Goal: Information Seeking & Learning: Learn about a topic

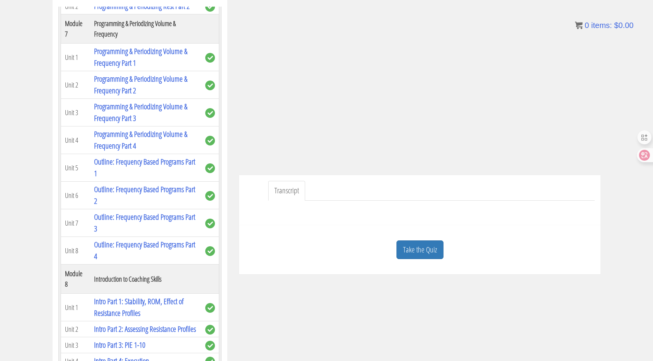
scroll to position [130, 0]
click at [163, 323] on link "Intro Part 2: Assessing Resistance Profiles" at bounding box center [145, 328] width 102 height 10
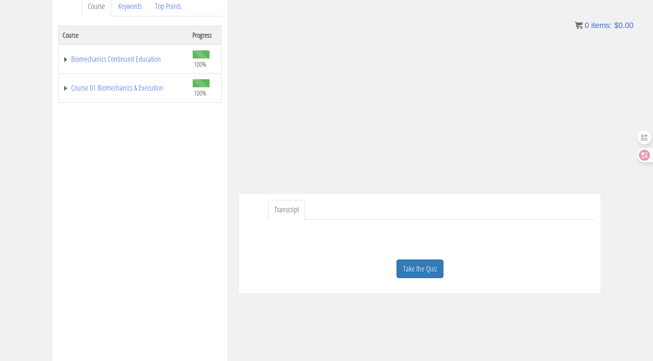
scroll to position [153, 0]
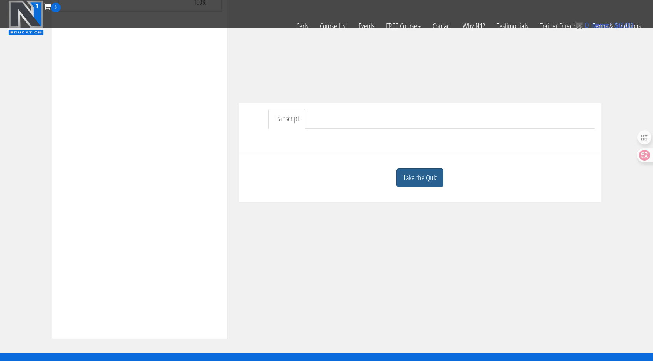
click at [405, 178] on link "Take the Quiz" at bounding box center [419, 177] width 47 height 19
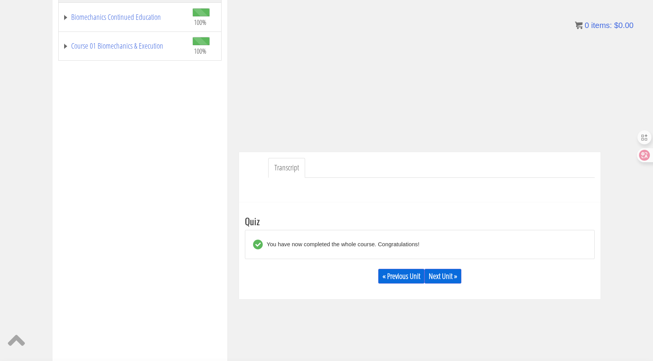
scroll to position [0, 0]
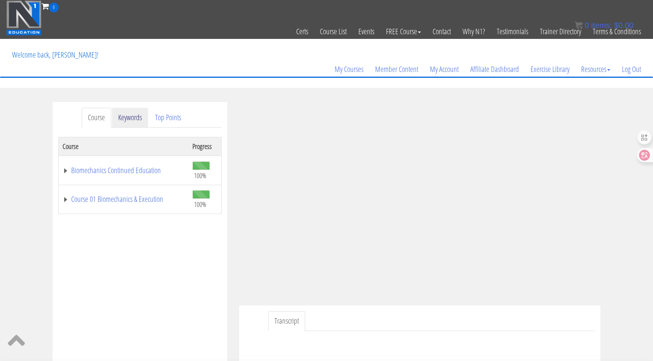
click at [129, 119] on link "Keywords" at bounding box center [130, 118] width 36 height 20
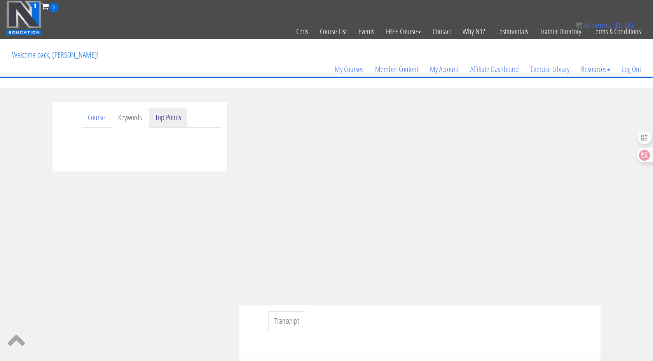
click at [169, 118] on link "Top Points" at bounding box center [168, 118] width 38 height 20
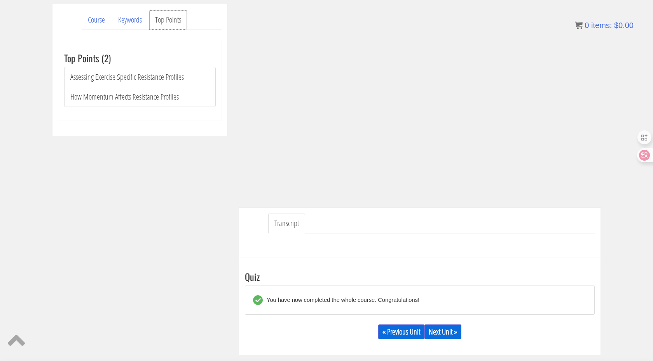
scroll to position [115, 0]
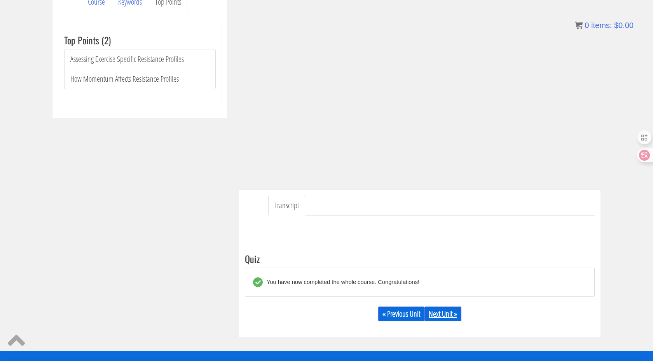
click at [437, 319] on link "Next Unit »" at bounding box center [442, 313] width 37 height 15
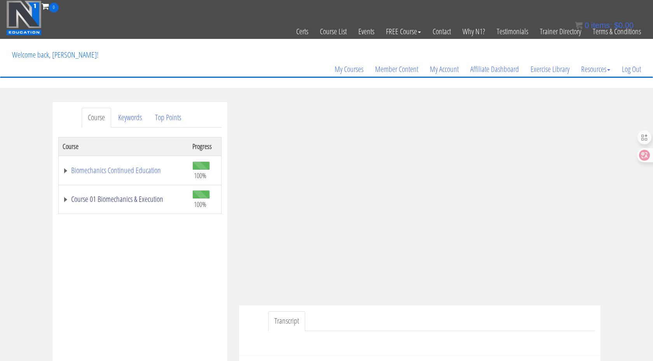
click at [117, 198] on link "Course 01 Biomechanics & Execution" at bounding box center [124, 199] width 122 height 8
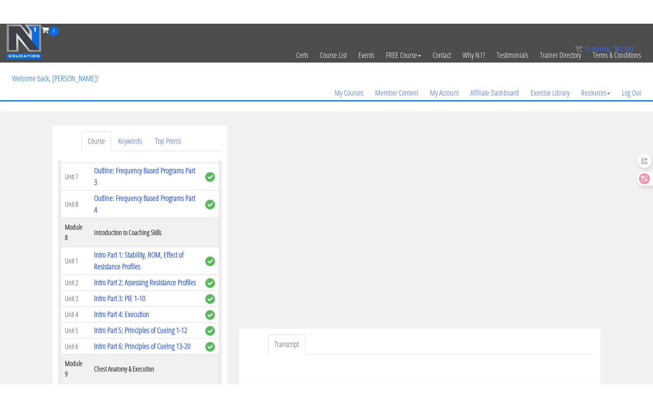
scroll to position [1127, 0]
